Goal: Transaction & Acquisition: Obtain resource

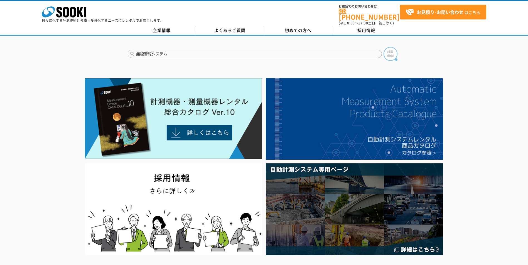
type input "無線警報システム"
click at [391, 50] on img at bounding box center [390, 54] width 14 height 14
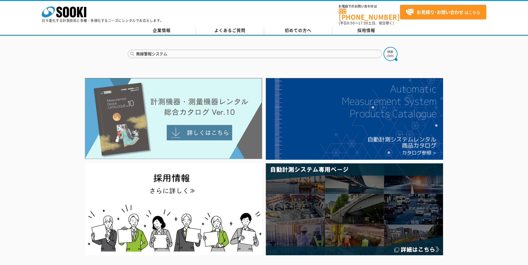
click at [193, 126] on img at bounding box center [173, 118] width 177 height 81
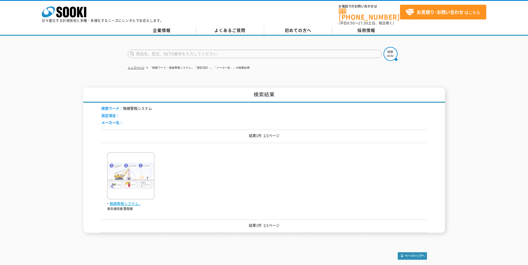
click at [125, 201] on span "無線警報システム -" at bounding box center [130, 204] width 47 height 6
